Goal: Task Accomplishment & Management: Manage account settings

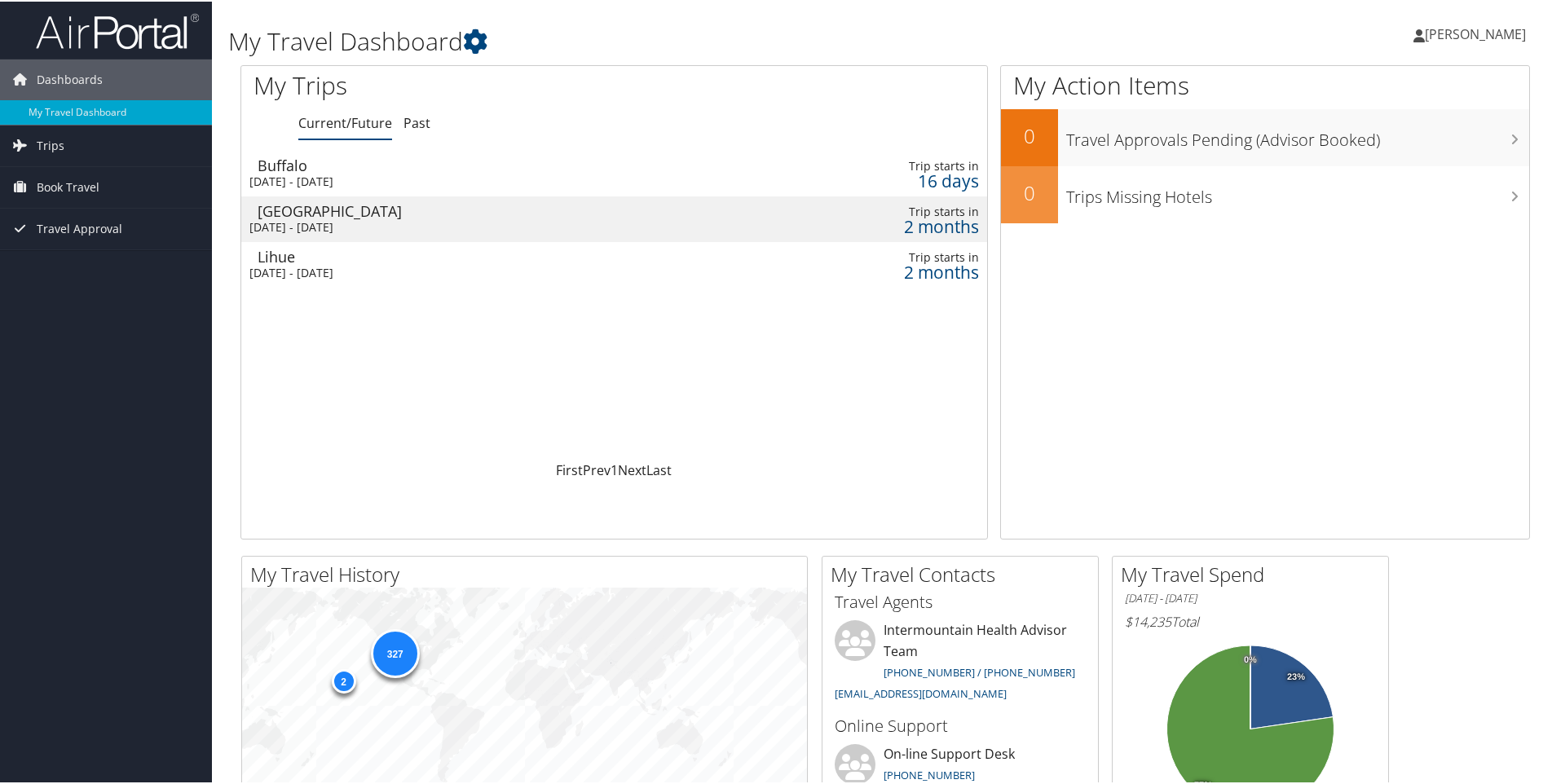
click at [367, 165] on div "Buffalo" at bounding box center [486, 164] width 458 height 15
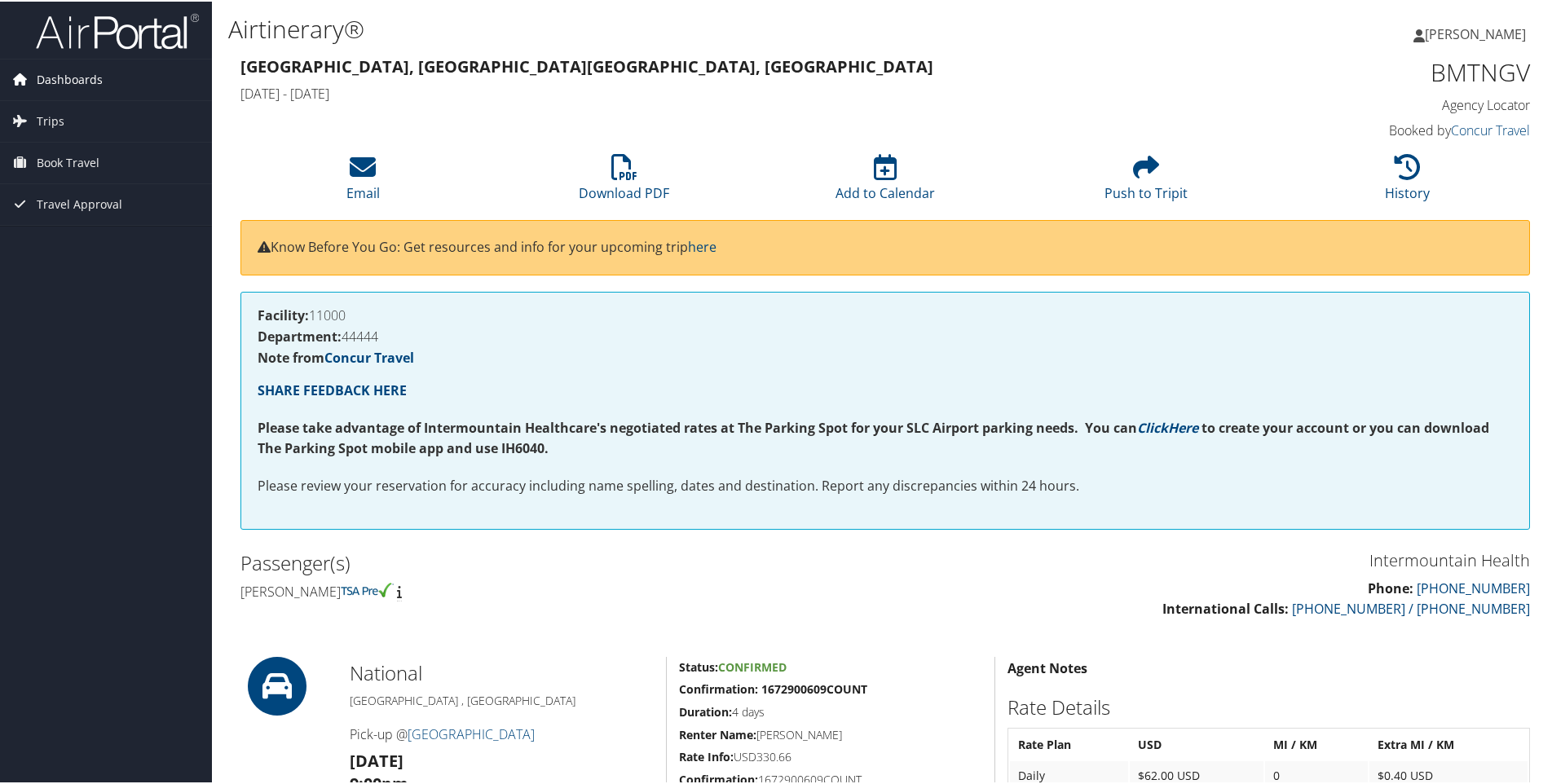
click at [66, 77] on span "Dashboards" at bounding box center [70, 78] width 66 height 40
click at [81, 105] on link "My Travel Dashboard" at bounding box center [105, 111] width 212 height 25
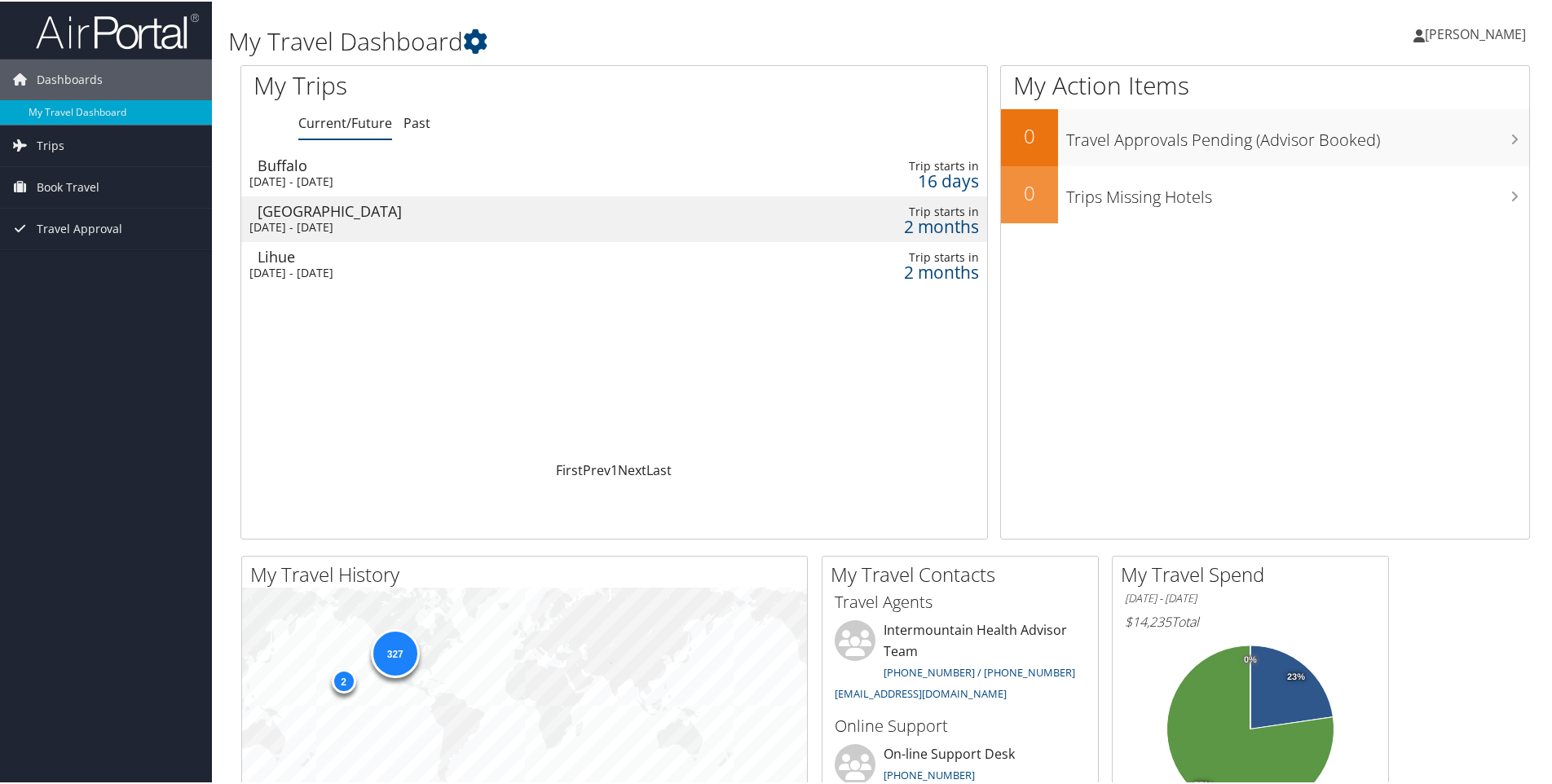
click at [435, 173] on div "[DATE] - [DATE]" at bounding box center [478, 180] width 458 height 15
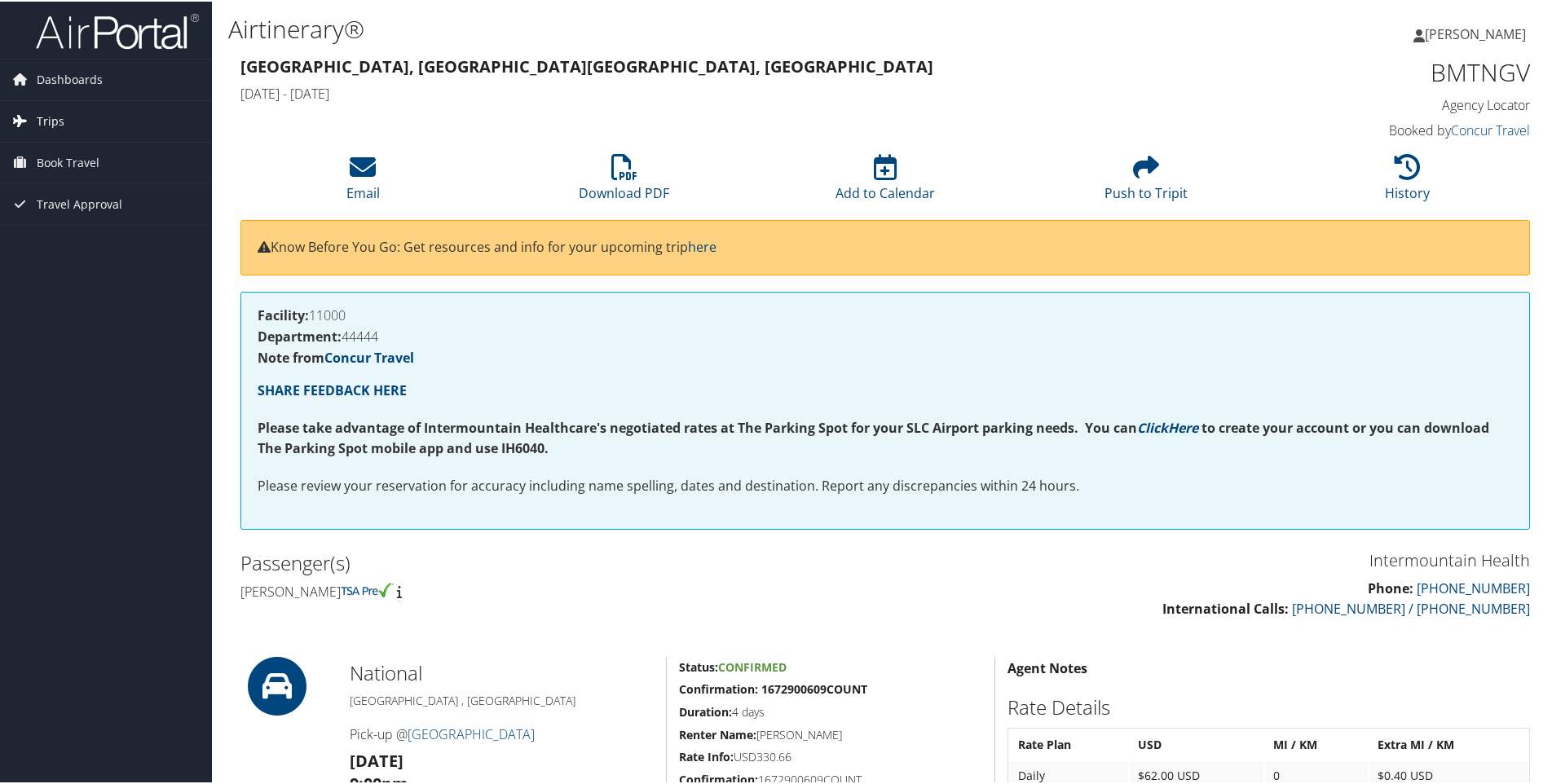
click at [60, 118] on span "Trips" at bounding box center [50, 120] width 27 height 40
click at [71, 155] on link "Current/Future Trips" at bounding box center [105, 152] width 212 height 25
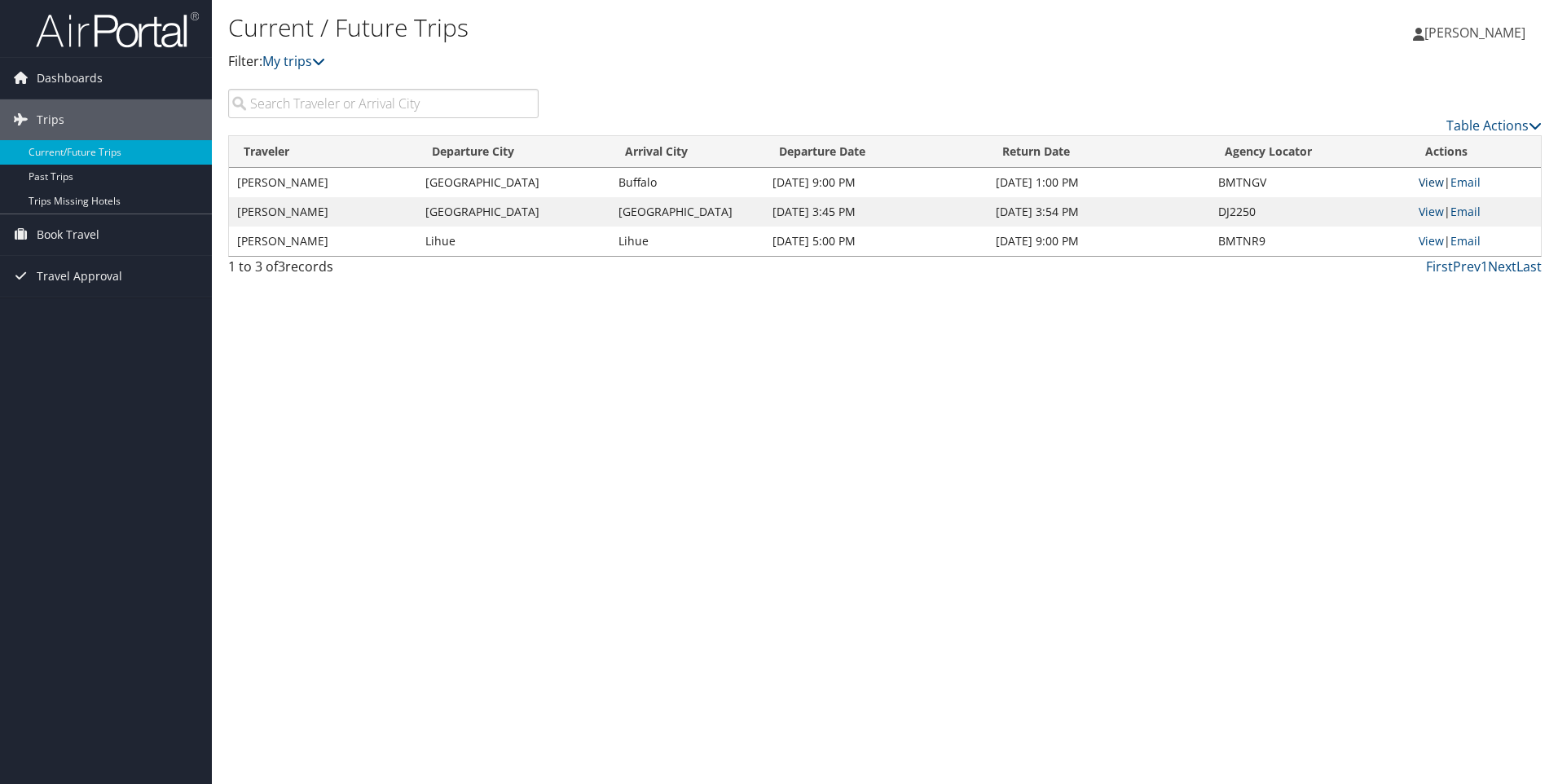
click at [1430, 183] on link "View" at bounding box center [1432, 181] width 26 height 16
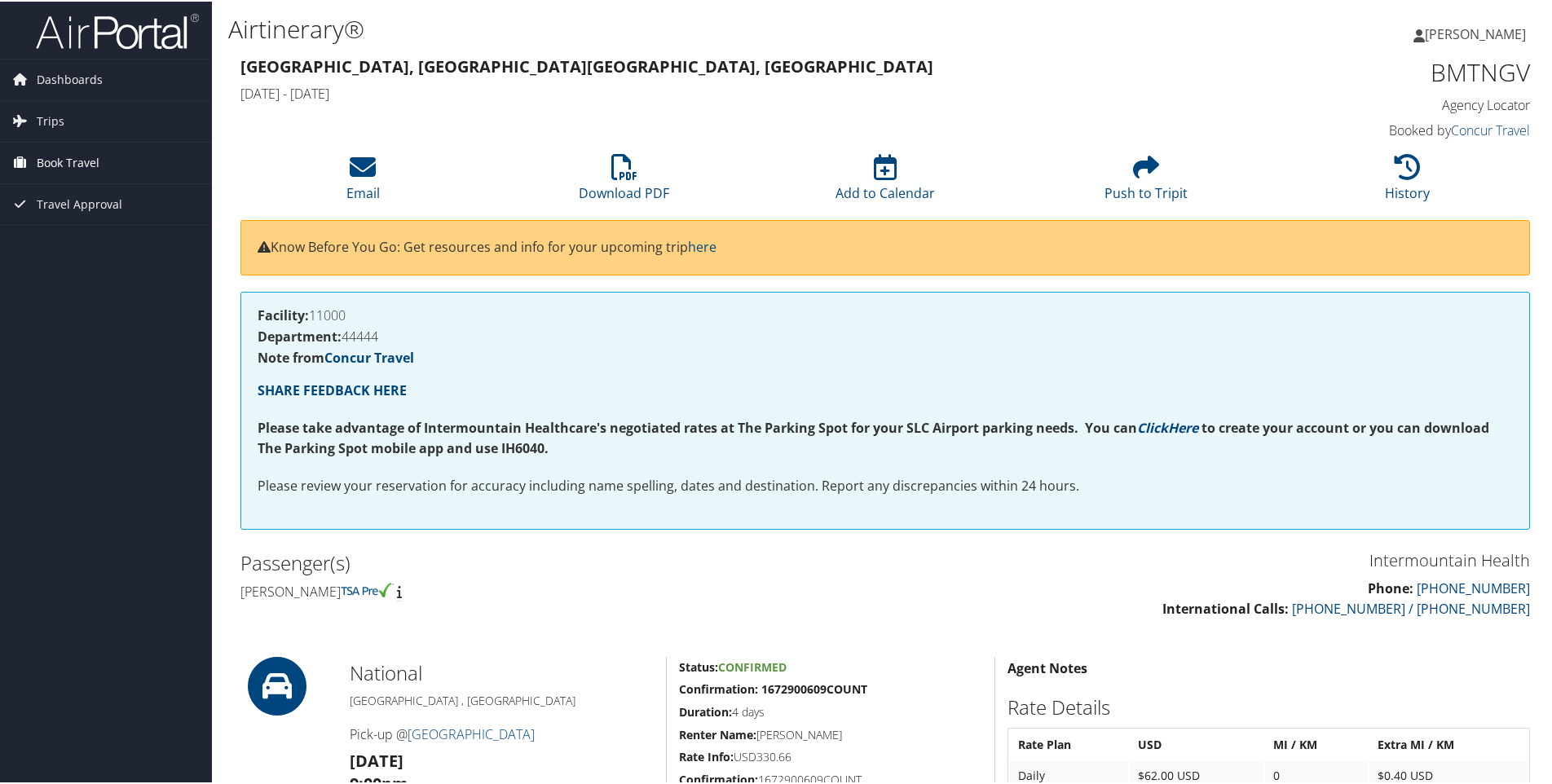
click at [76, 161] on span "Book Travel" at bounding box center [68, 161] width 63 height 40
click at [96, 241] on link "Book/Manage Online Trips" at bounding box center [105, 243] width 212 height 25
click at [87, 238] on link "Book/Manage Online Trips" at bounding box center [105, 243] width 212 height 25
